Goal: Information Seeking & Learning: Check status

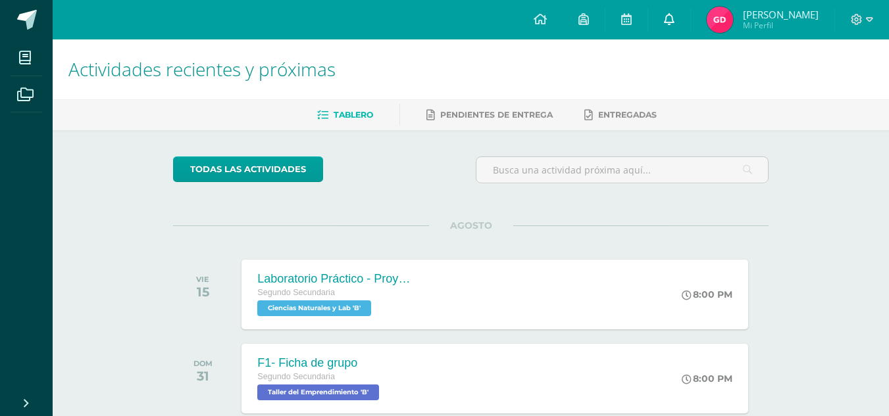
click at [674, 20] on icon at bounding box center [669, 19] width 11 height 12
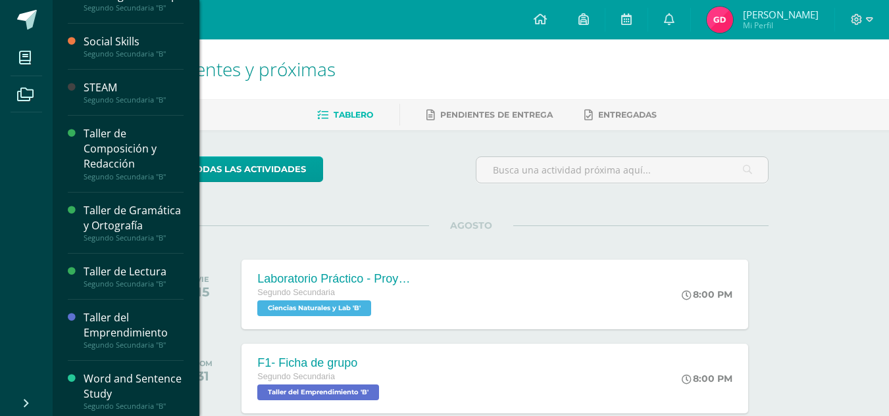
scroll to position [301, 0]
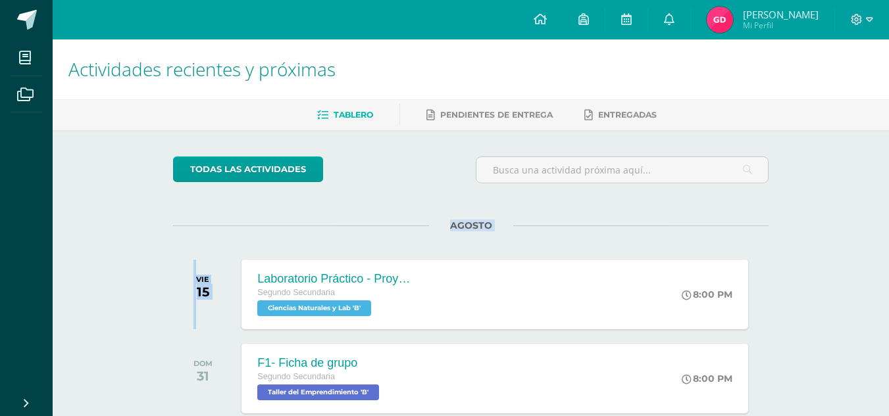
drag, startPoint x: 200, startPoint y: 307, endPoint x: 86, endPoint y: 186, distance: 166.1
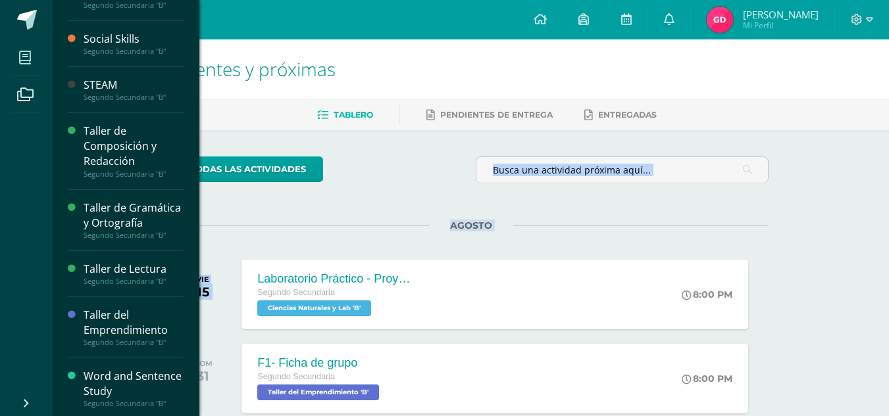
click at [24, 64] on span at bounding box center [26, 58] width 30 height 30
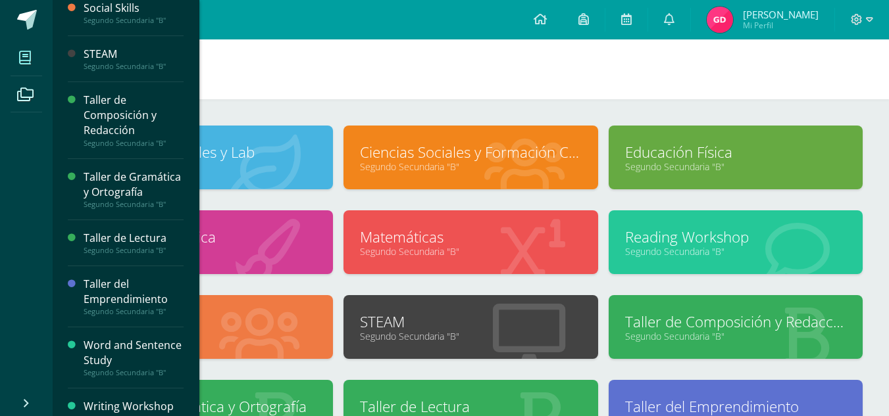
scroll to position [382, 0]
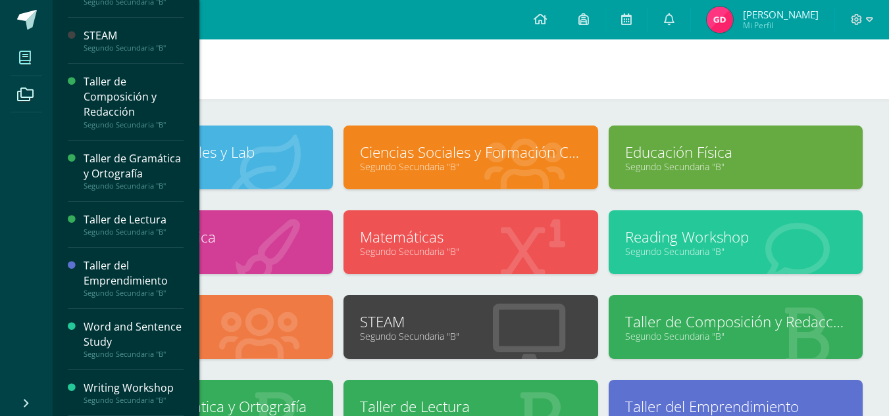
click at [128, 385] on div "Writing Workshop" at bounding box center [134, 388] width 100 height 15
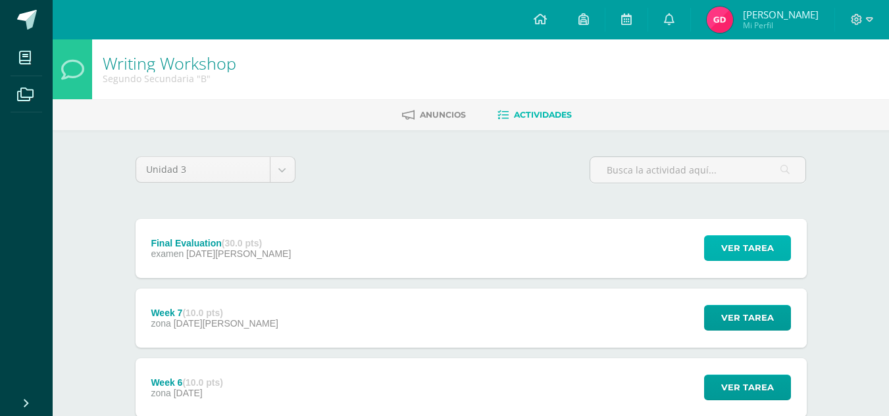
click at [727, 254] on span "Ver tarea" at bounding box center [747, 248] width 53 height 24
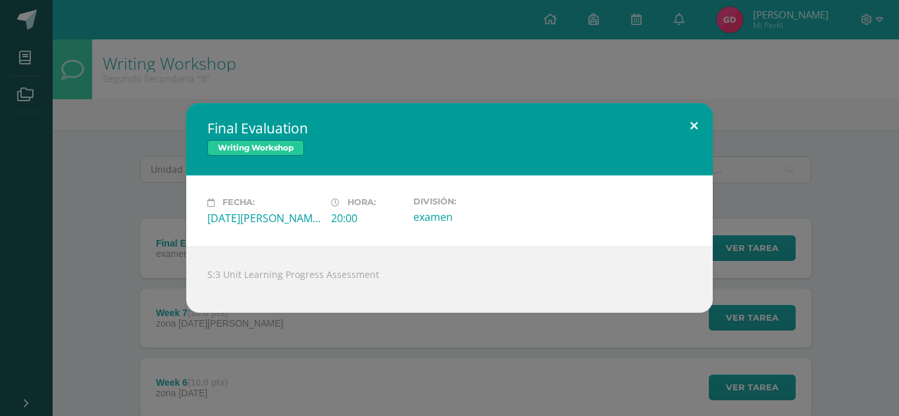
click at [695, 122] on button at bounding box center [693, 125] width 37 height 45
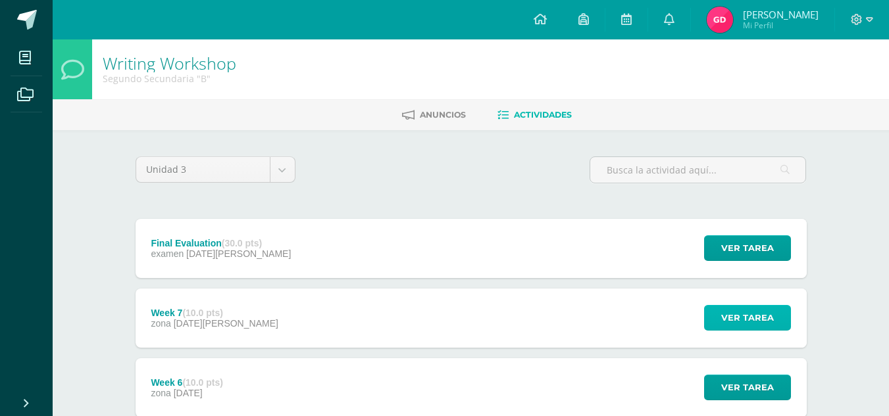
click at [739, 318] on span "Ver tarea" at bounding box center [747, 318] width 53 height 24
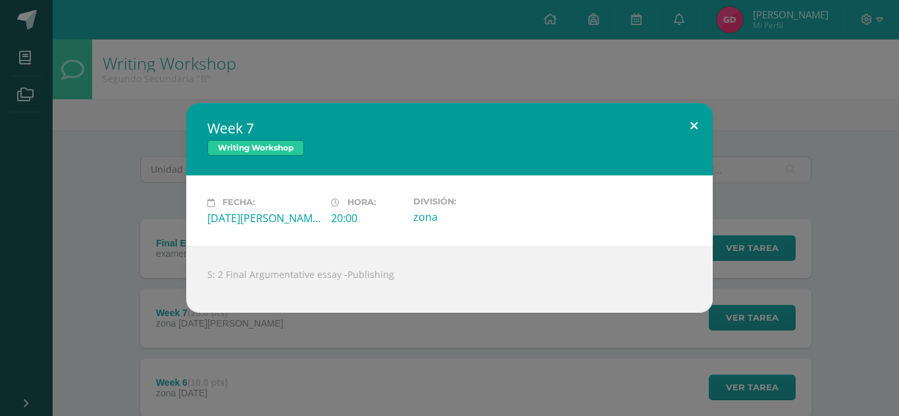
click at [693, 123] on button at bounding box center [693, 125] width 37 height 45
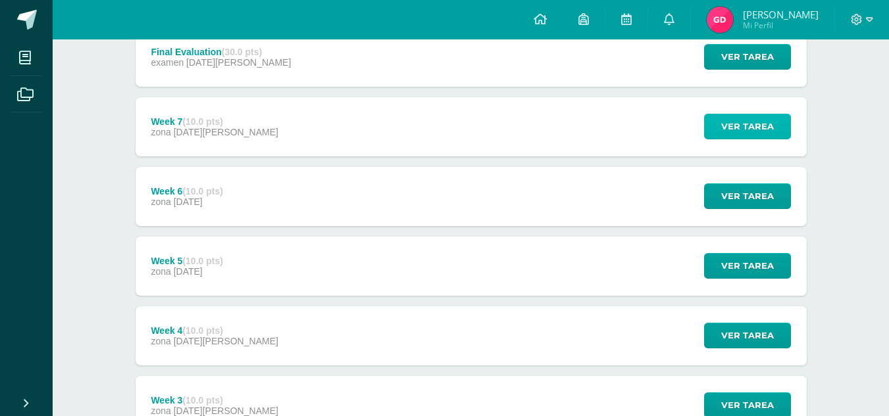
scroll to position [195, 0]
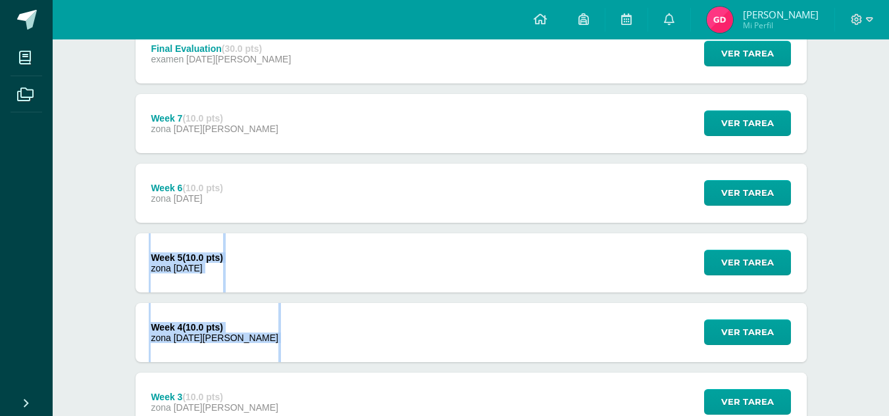
drag, startPoint x: 875, startPoint y: 216, endPoint x: 867, endPoint y: 295, distance: 80.0
click at [867, 295] on div "Writing Workshop Segundo Secundaria "B" Anuncios Actividades Unidad 3 Unidad 1 …" at bounding box center [471, 252] width 836 height 814
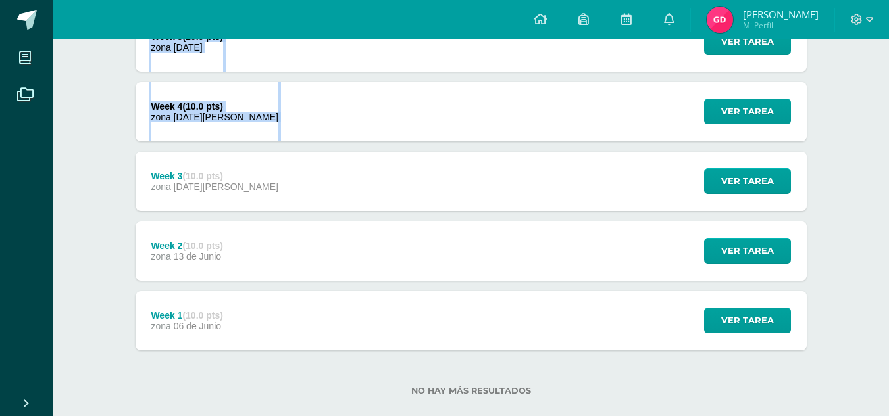
scroll to position [414, 0]
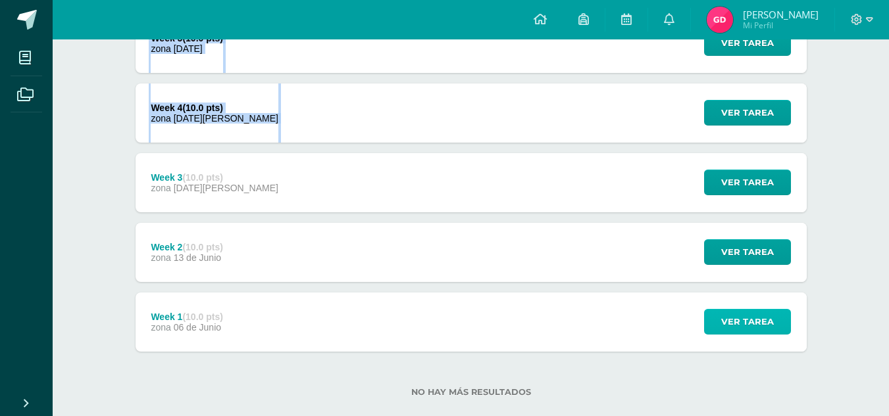
click at [756, 320] on span "Ver tarea" at bounding box center [747, 322] width 53 height 24
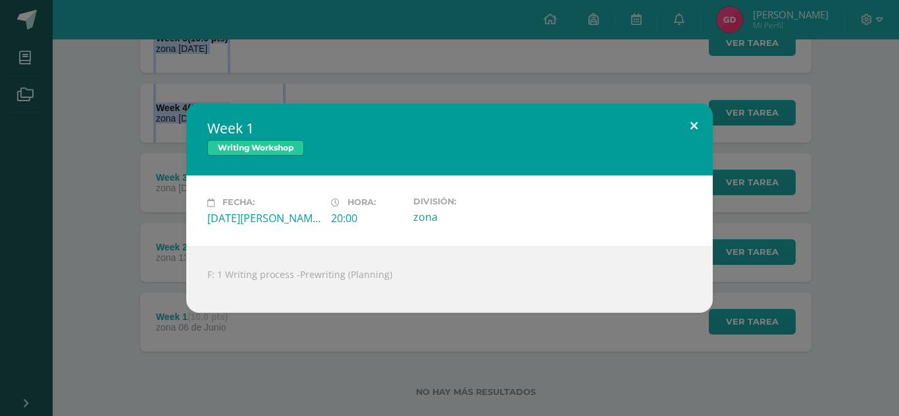
click at [692, 122] on button at bounding box center [693, 125] width 37 height 45
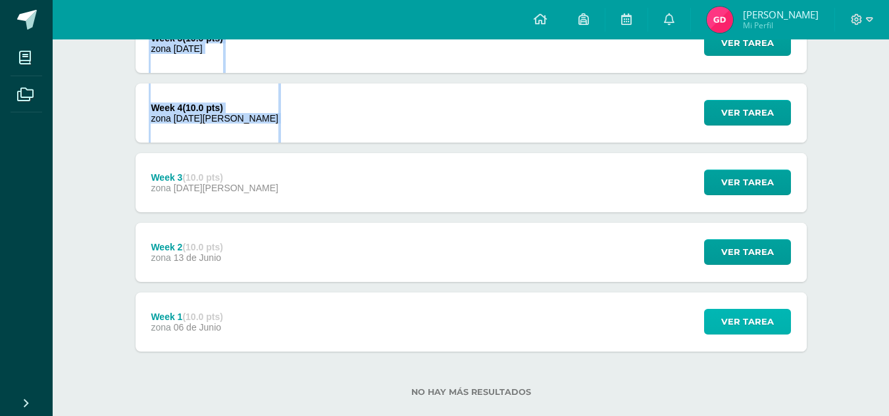
scroll to position [60, 0]
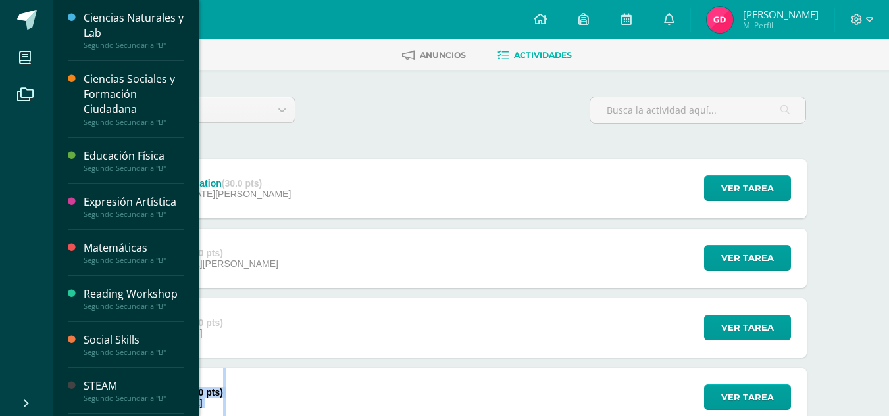
click at [117, 107] on div "Ciencias Sociales y Formación Ciudadana" at bounding box center [134, 94] width 100 height 45
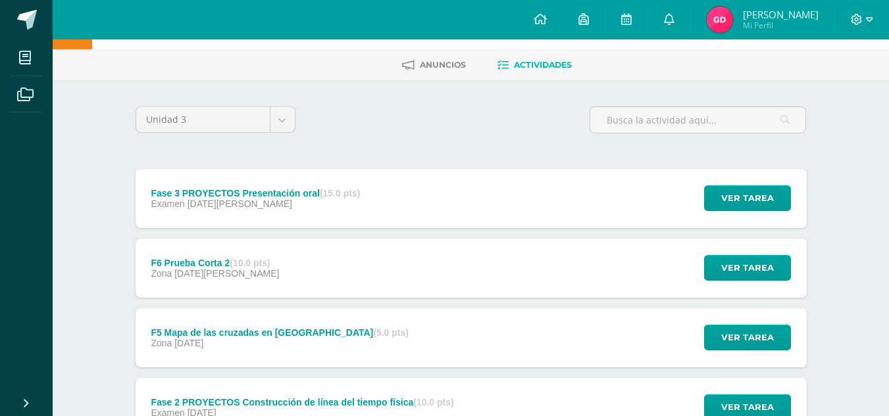
scroll to position [25, 0]
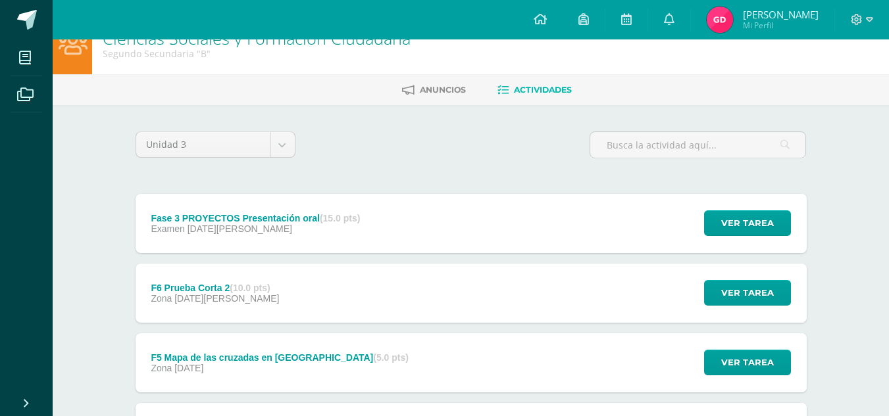
click at [804, 249] on div "Ver tarea" at bounding box center [745, 223] width 122 height 59
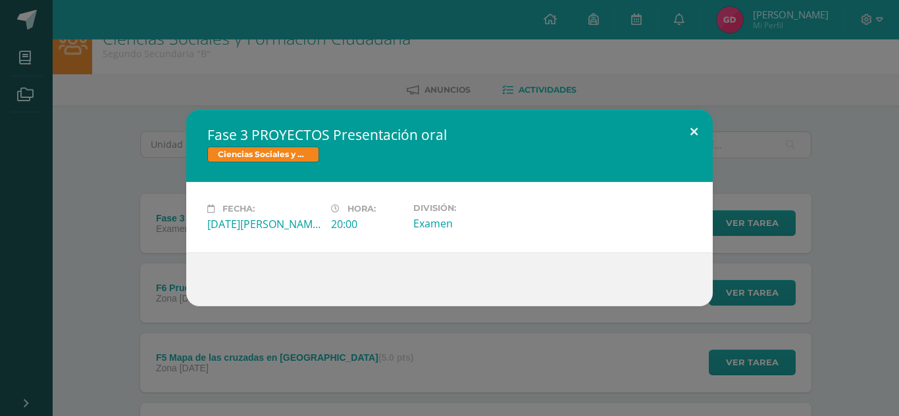
click at [697, 128] on button at bounding box center [693, 132] width 37 height 45
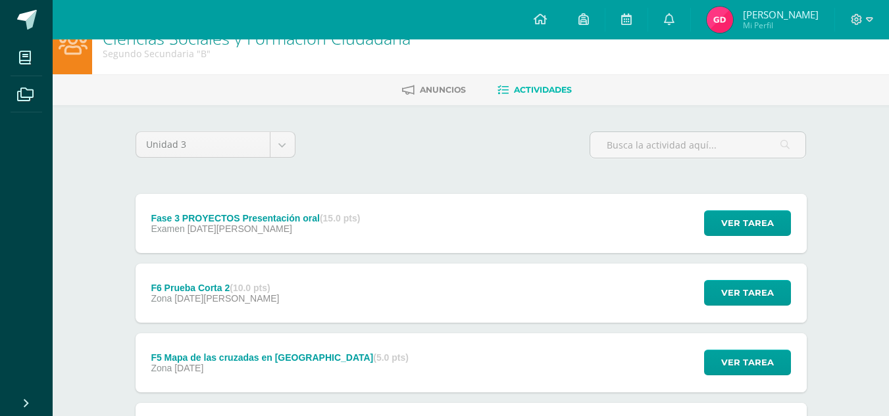
scroll to position [0, 0]
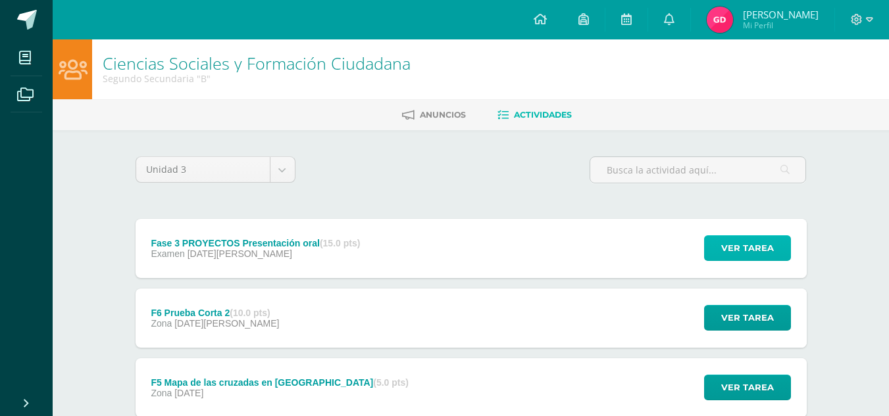
click at [733, 249] on span "Ver tarea" at bounding box center [747, 248] width 53 height 24
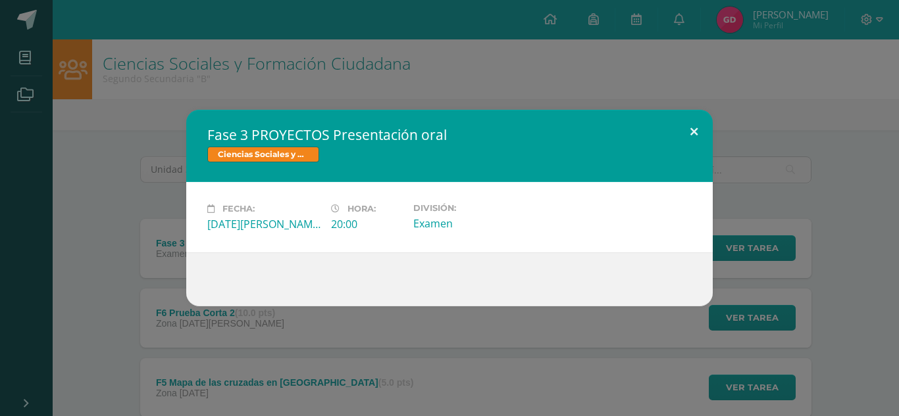
click at [691, 134] on button at bounding box center [693, 132] width 37 height 45
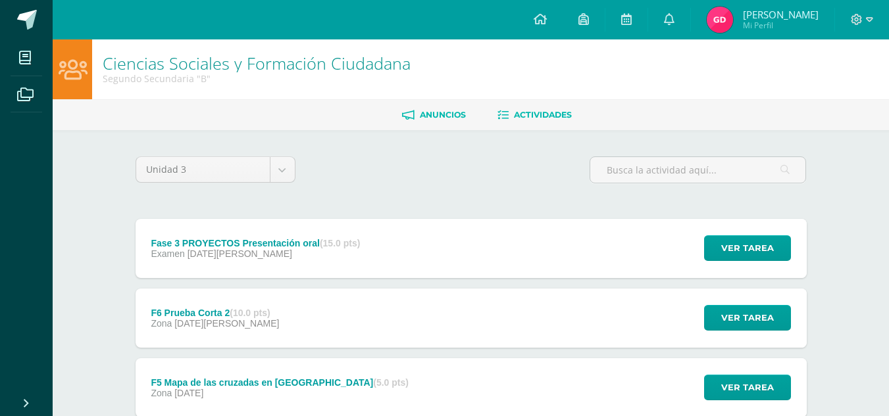
click at [425, 118] on span "Anuncios" at bounding box center [443, 115] width 46 height 10
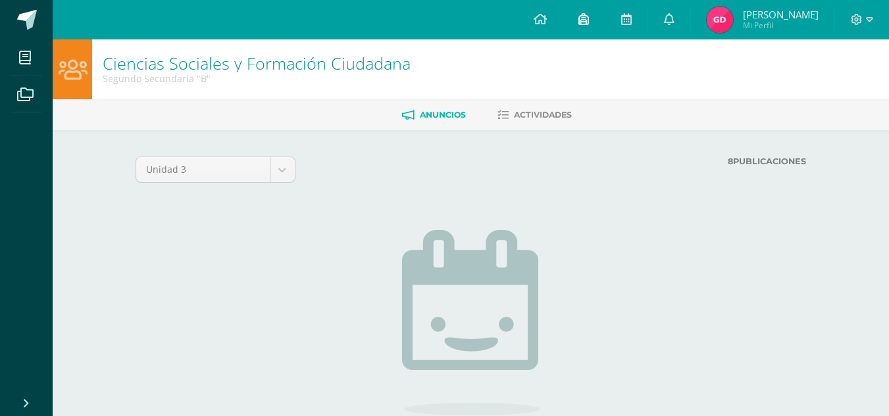
click at [586, 27] on link at bounding box center [583, 19] width 42 height 39
click at [626, 18] on icon at bounding box center [626, 19] width 11 height 12
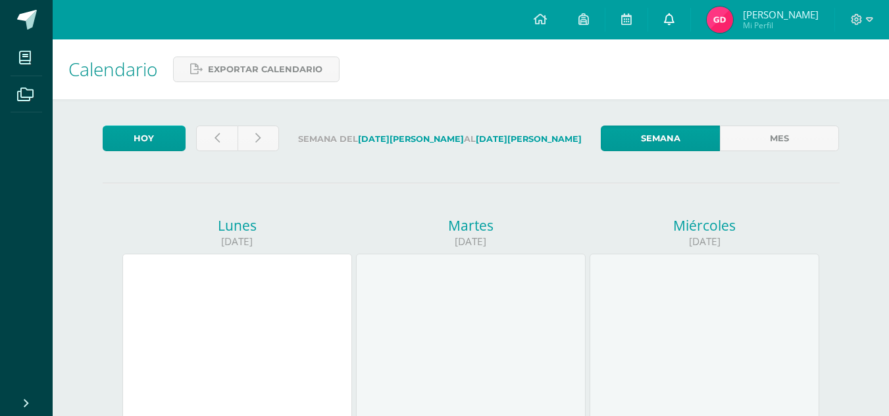
click at [672, 12] on span at bounding box center [669, 19] width 11 height 14
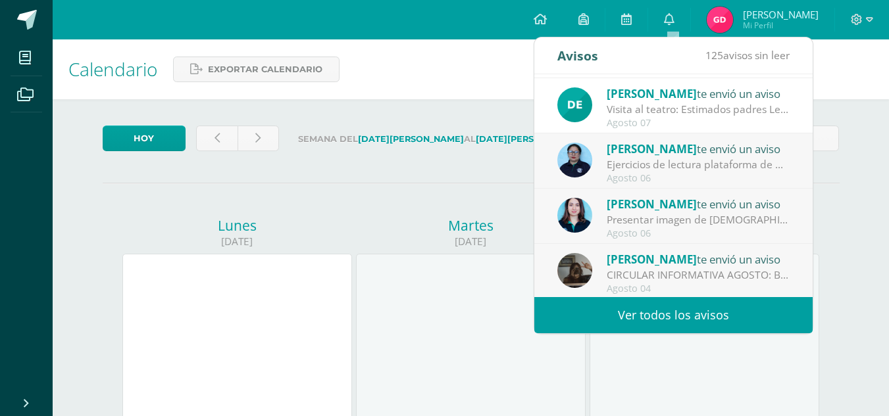
scroll to position [108, 0]
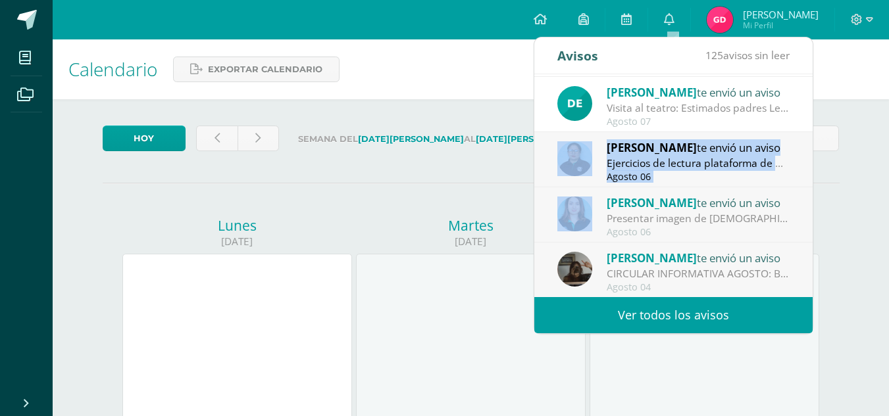
drag, startPoint x: 802, startPoint y: 184, endPoint x: 802, endPoint y: 222, distance: 38.2
click at [802, 222] on div "[PERSON_NAME] te envió un aviso Comunicado importante- : Buenas tardes estimado…" at bounding box center [673, 185] width 278 height 223
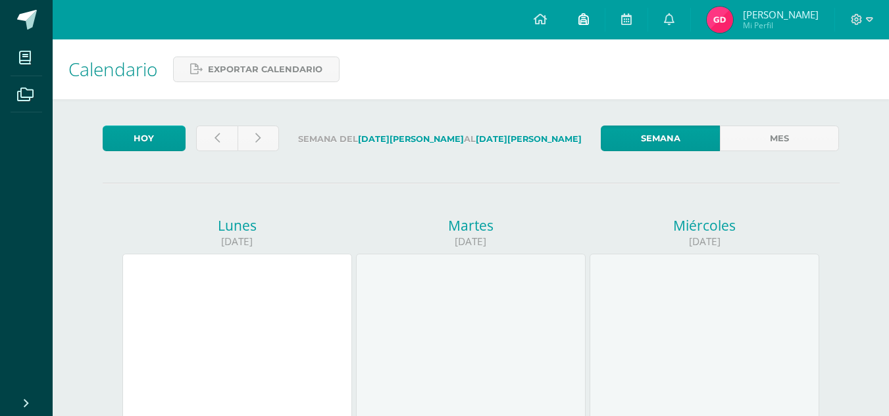
click at [584, 19] on icon at bounding box center [583, 19] width 11 height 12
click at [629, 18] on icon at bounding box center [626, 19] width 11 height 12
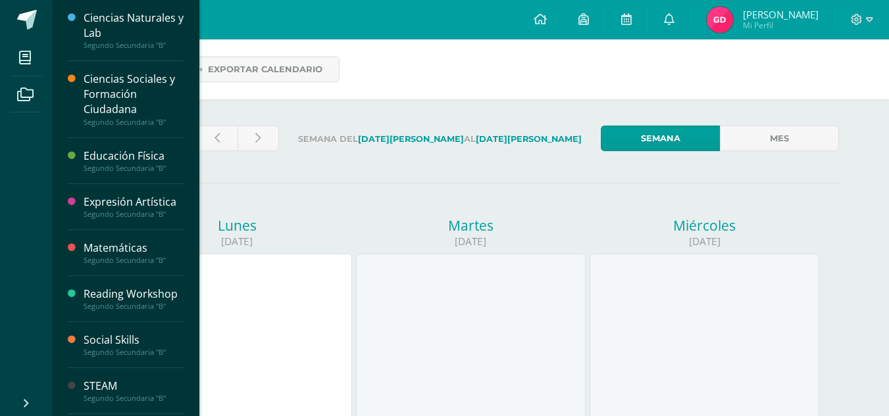
drag, startPoint x: 191, startPoint y: 59, endPoint x: 177, endPoint y: 153, distance: 94.5
click at [177, 153] on div "Ciencias Naturales y Lab Segundo Secundaria "B" Ciencias Sociales y Formación C…" at bounding box center [125, 208] width 147 height 416
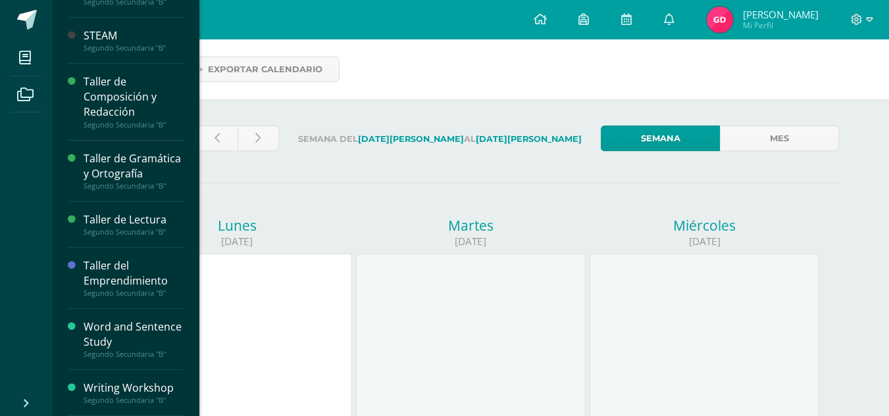
scroll to position [113, 0]
